Goal: Task Accomplishment & Management: Manage account settings

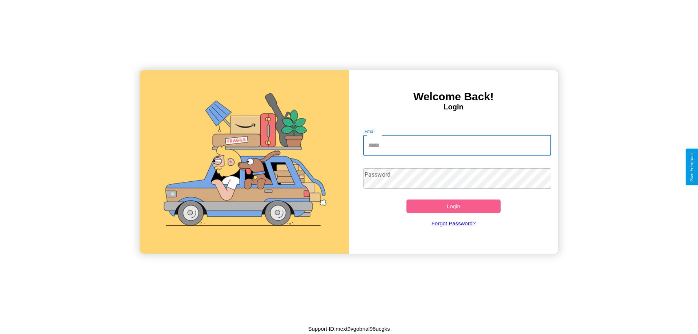
click at [457, 145] on input "Email" at bounding box center [457, 145] width 188 height 20
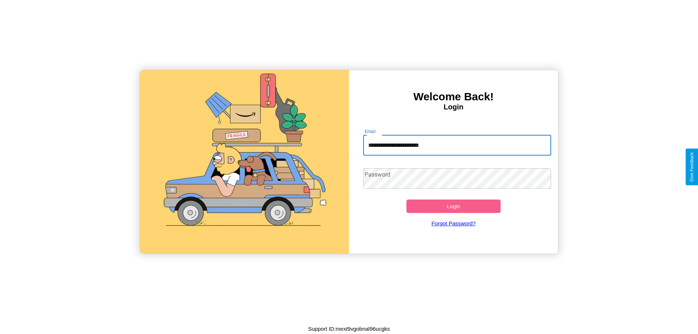
type input "**********"
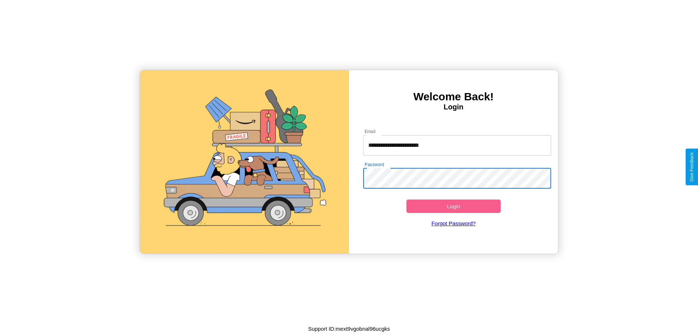
click at [453, 206] on button "Login" at bounding box center [454, 206] width 94 height 13
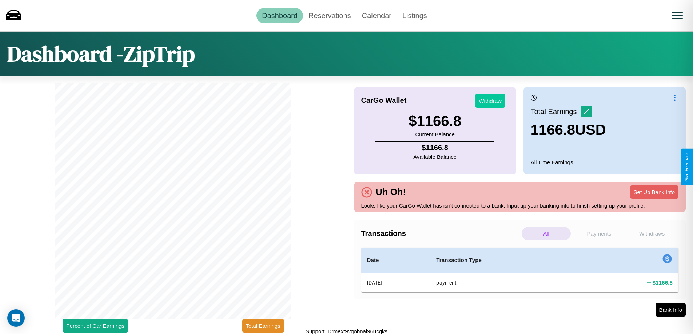
click at [490, 101] on button "Withdraw" at bounding box center [490, 100] width 30 height 13
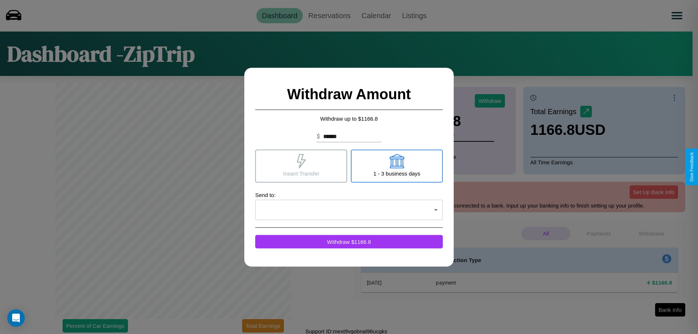
click at [397, 166] on icon at bounding box center [396, 161] width 15 height 15
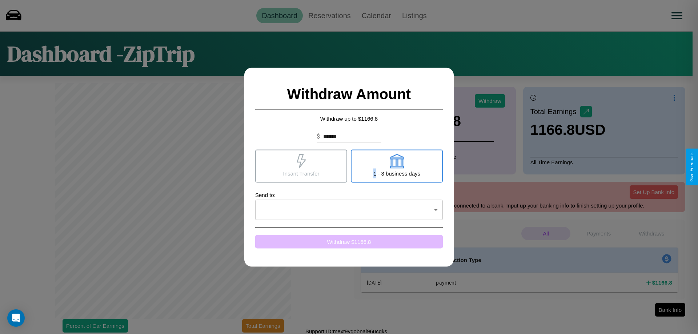
click at [349, 241] on button "Withdraw $ 1166.8" at bounding box center [349, 241] width 188 height 13
